Goal: Find specific page/section: Find specific page/section

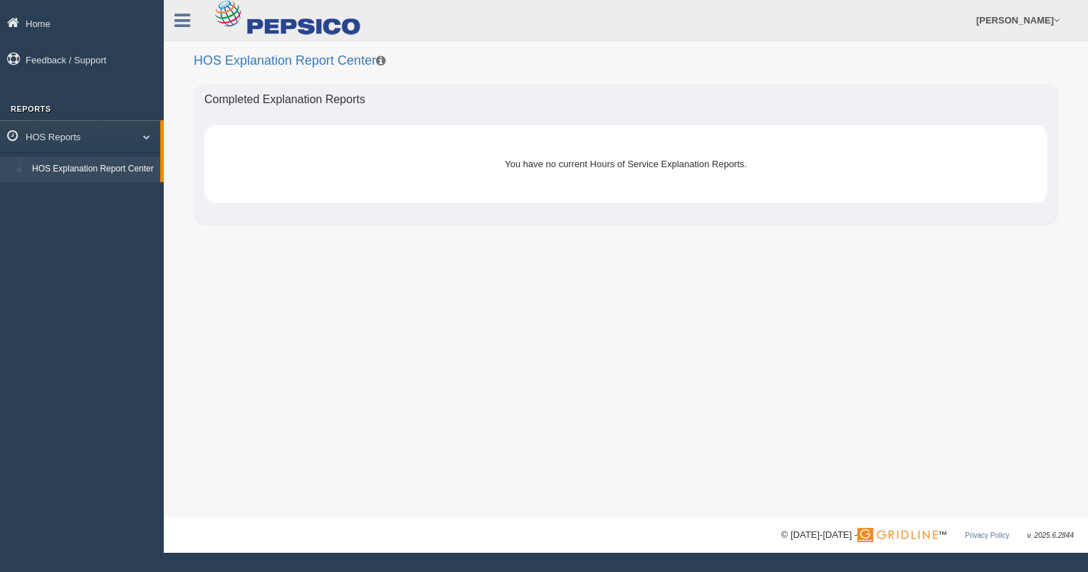
click at [97, 172] on link "HOS Explanation Report Center" at bounding box center [93, 170] width 135 height 26
click at [63, 139] on link "HOS Reports" at bounding box center [80, 136] width 160 height 32
click at [63, 139] on link "HOS Reports" at bounding box center [82, 136] width 164 height 32
click at [114, 171] on link "HOS Explanation Report Center" at bounding box center [93, 170] width 135 height 26
click at [50, 135] on link "HOS Reports" at bounding box center [80, 136] width 160 height 32
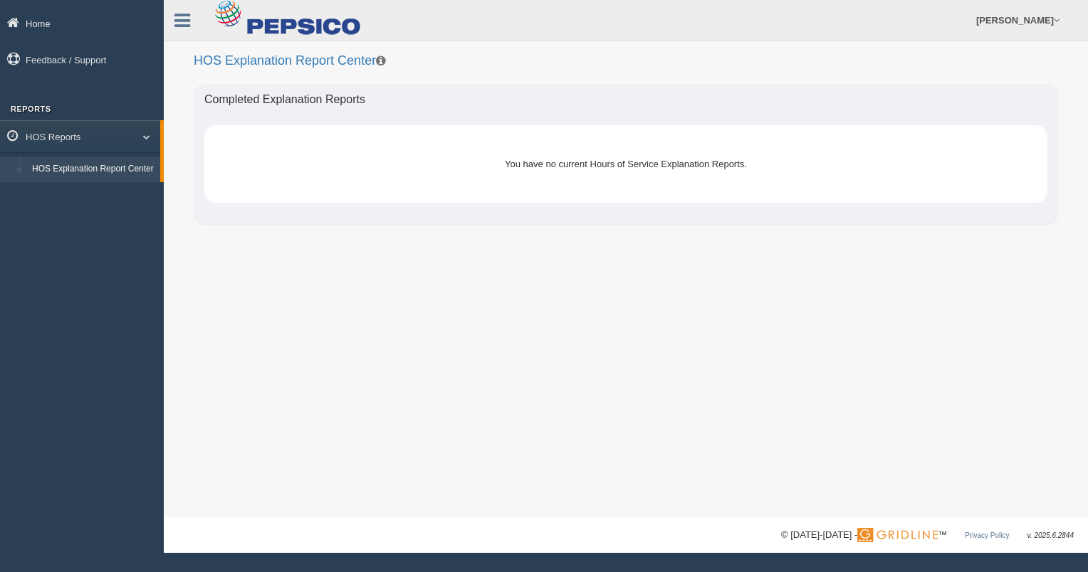
click at [79, 169] on link "HOS Explanation Report Center" at bounding box center [93, 170] width 135 height 26
click at [142, 134] on span at bounding box center [141, 136] width 19 height 7
click at [70, 134] on link "HOS Reports" at bounding box center [82, 136] width 164 height 32
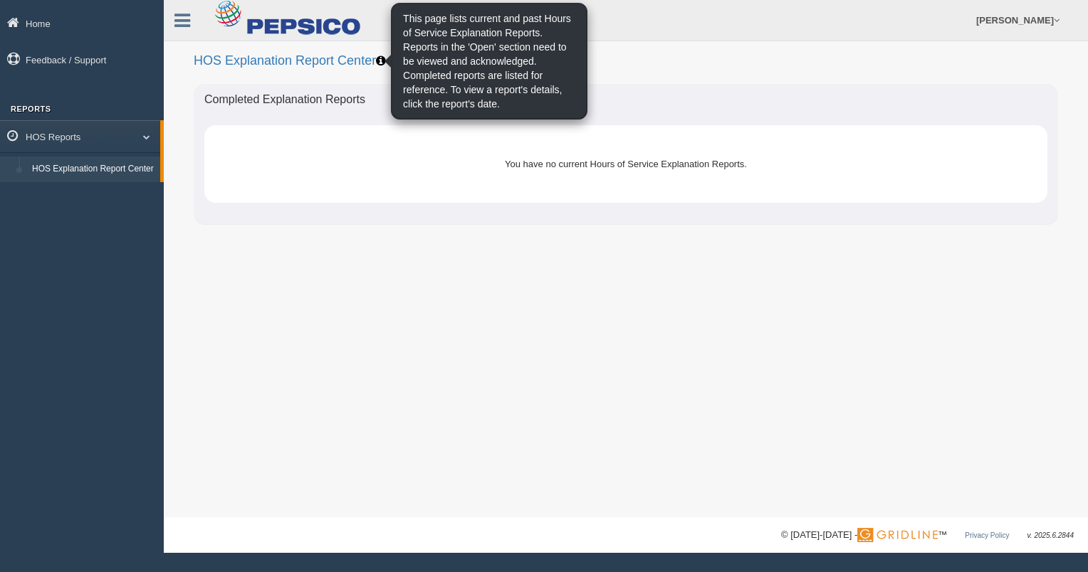
click at [376, 61] on icon at bounding box center [381, 60] width 10 height 11
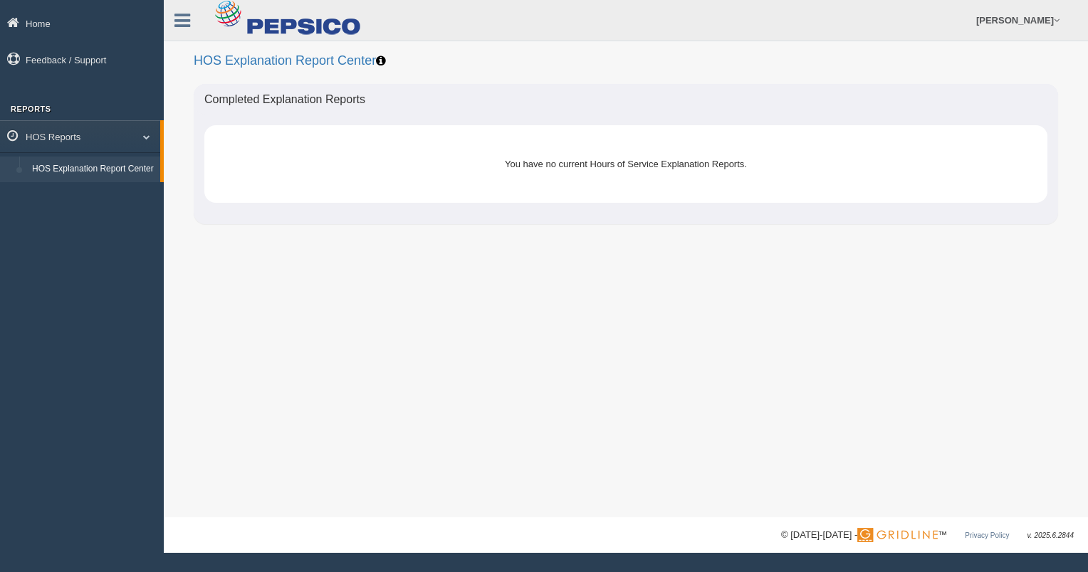
click at [380, 58] on icon at bounding box center [381, 60] width 10 height 11
click at [85, 172] on link "HOS Explanation Report Center" at bounding box center [93, 170] width 135 height 26
click at [180, 20] on icon at bounding box center [182, 20] width 16 height 19
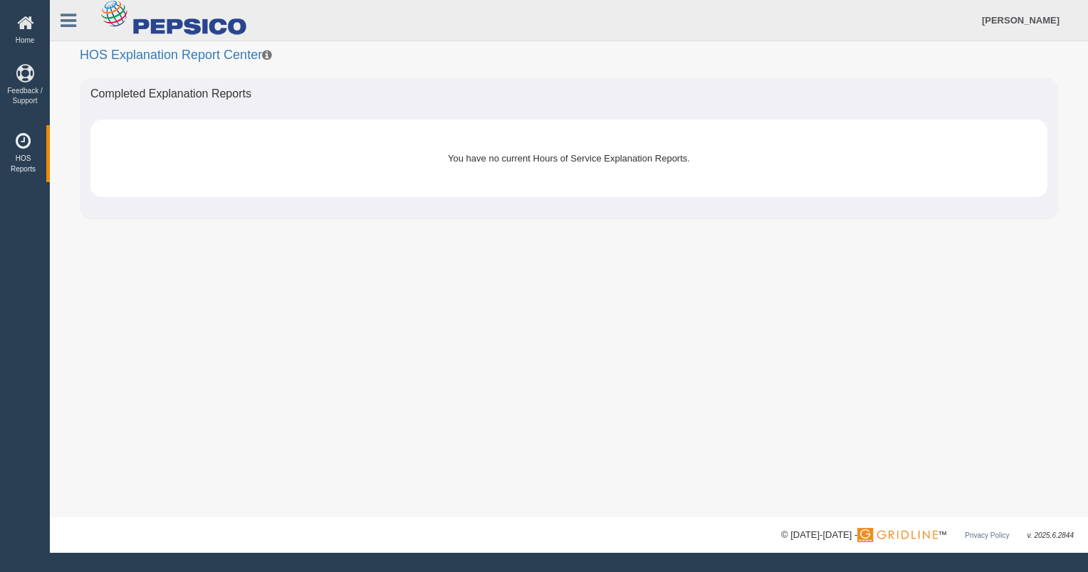
click at [25, 151] on link "HOS Reports" at bounding box center [23, 153] width 46 height 56
click at [147, 135] on link "HOS Explanation Report Center" at bounding box center [120, 137] width 135 height 25
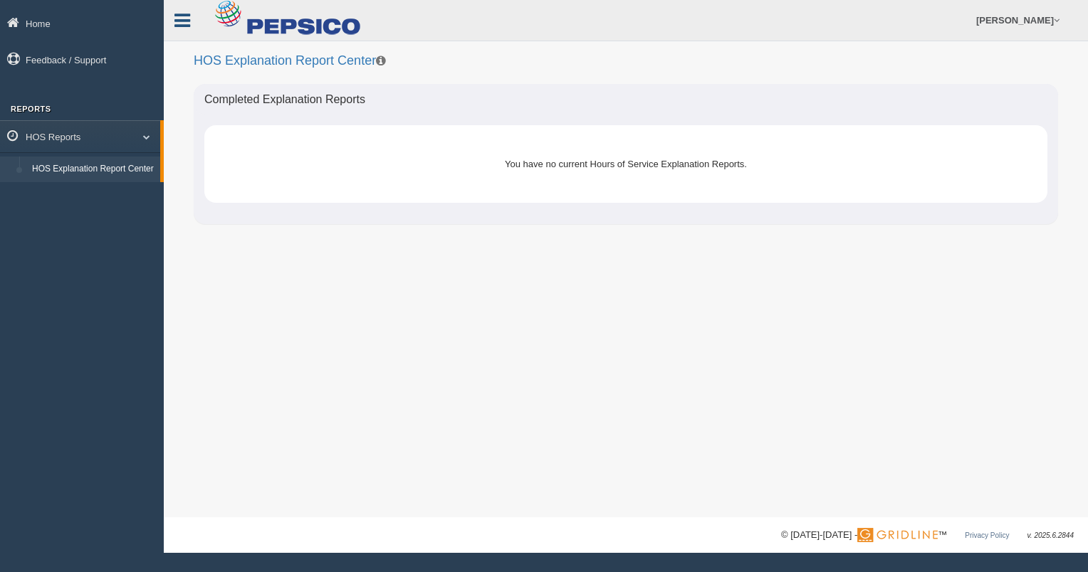
click at [182, 18] on icon at bounding box center [182, 20] width 16 height 19
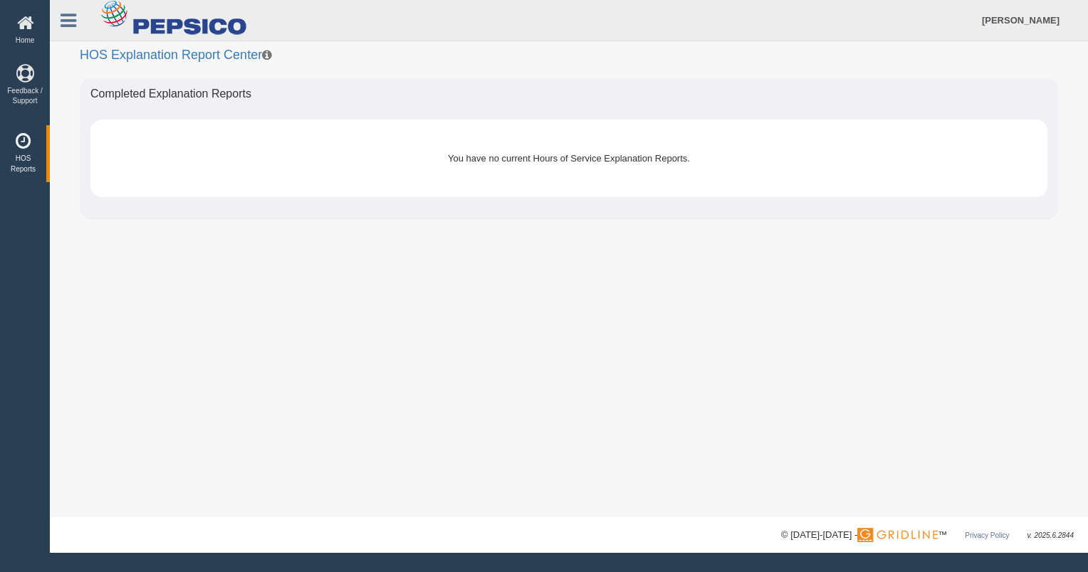
click at [23, 157] on link "HOS Reports" at bounding box center [23, 153] width 46 height 56
click at [108, 137] on link "HOS Explanation Report Center" at bounding box center [120, 137] width 135 height 25
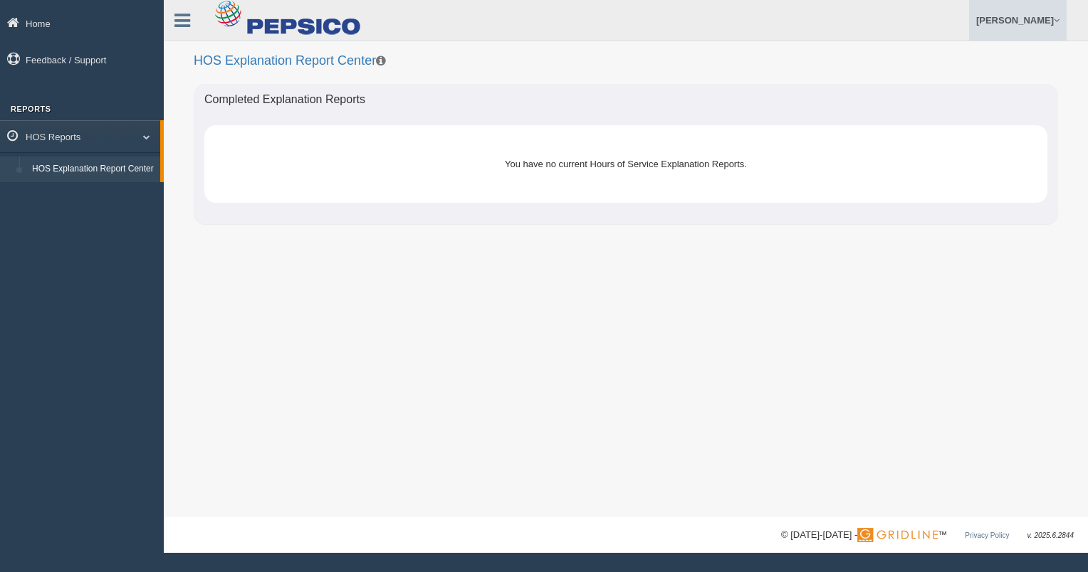
click at [1023, 17] on link "[PERSON_NAME]" at bounding box center [1018, 20] width 98 height 41
click at [723, 65] on h2 "HOS Explanation Report Center" at bounding box center [626, 61] width 864 height 14
click at [33, 18] on link "Home" at bounding box center [82, 23] width 164 height 32
click at [140, 135] on span at bounding box center [141, 136] width 19 height 7
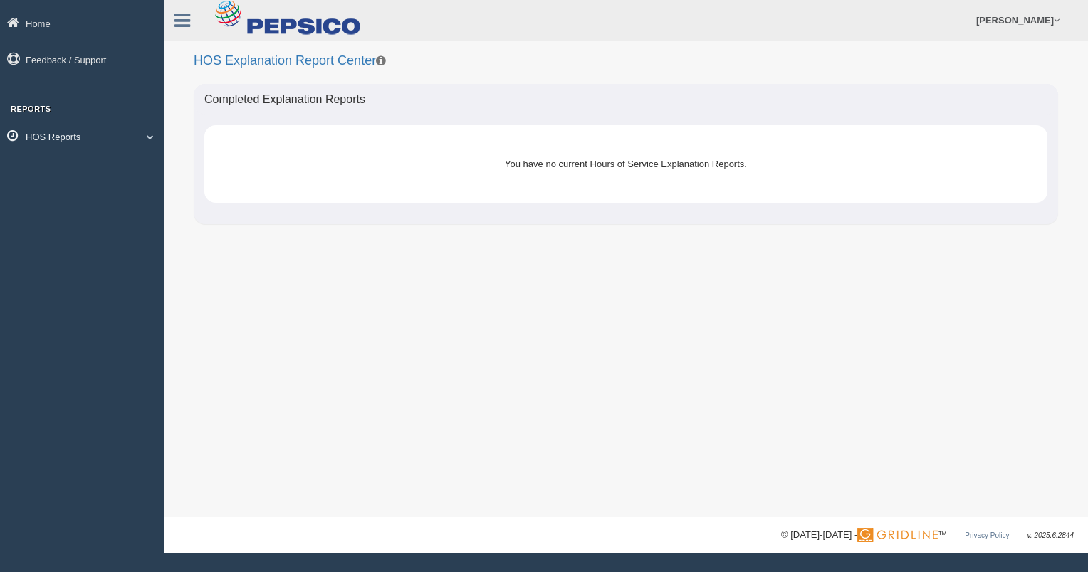
click at [78, 137] on link "HOS Reports" at bounding box center [82, 136] width 164 height 32
